Goal: Task Accomplishment & Management: Use online tool/utility

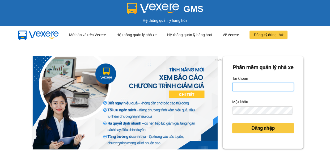
click at [239, 91] on input "Tài khoản" at bounding box center [263, 87] width 62 height 9
type input "anh1.giaphuc"
click at [237, 106] on label "Mật khẩu" at bounding box center [240, 102] width 16 height 9
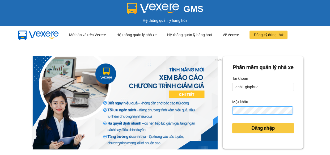
click at [232, 123] on button "Đăng nhập" at bounding box center [263, 128] width 62 height 10
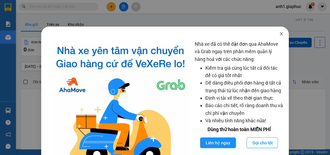
click at [279, 34] on icon "close" at bounding box center [281, 34] width 4 height 4
